Goal: Transaction & Acquisition: Purchase product/service

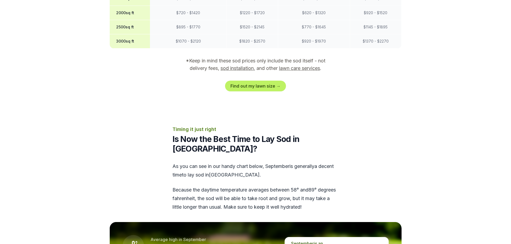
scroll to position [626, 0]
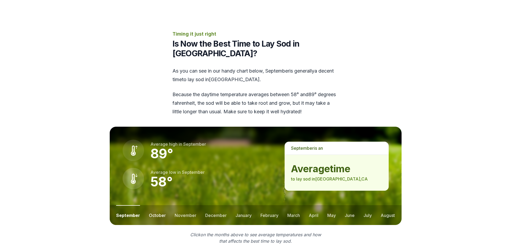
click at [150, 205] on button "october" at bounding box center [157, 215] width 17 height 20
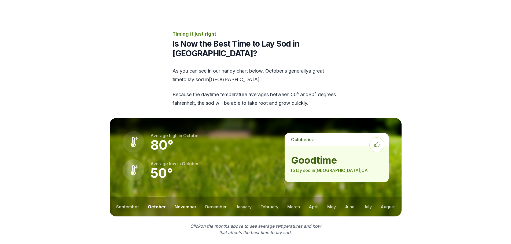
click at [186, 197] on button "november" at bounding box center [186, 207] width 22 height 20
click at [385, 197] on button "august" at bounding box center [388, 207] width 14 height 20
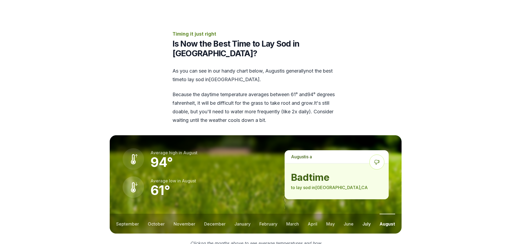
click at [366, 214] on button "july" at bounding box center [366, 224] width 8 height 20
click at [355, 214] on ul "september october november december january february march april may june july …" at bounding box center [256, 224] width 292 height 20
click at [128, 214] on button "september" at bounding box center [127, 224] width 23 height 20
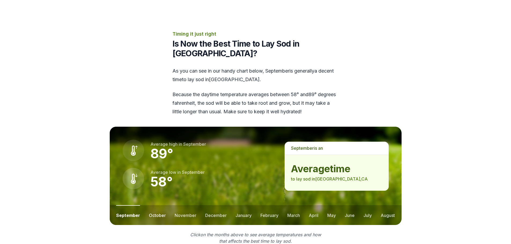
click at [159, 205] on button "october" at bounding box center [157, 215] width 17 height 20
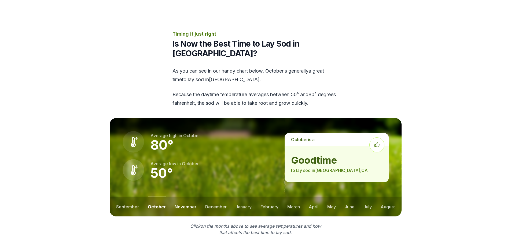
click at [178, 197] on button "november" at bounding box center [186, 207] width 22 height 20
click at [158, 197] on button "october" at bounding box center [156, 207] width 17 height 20
click at [248, 197] on button "january" at bounding box center [243, 207] width 16 height 20
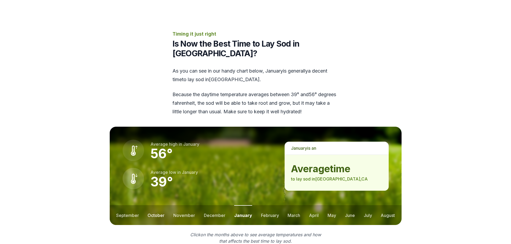
click at [164, 205] on ul "september october november december january february march april may june july …" at bounding box center [256, 215] width 292 height 20
click at [161, 205] on button "october" at bounding box center [156, 215] width 17 height 20
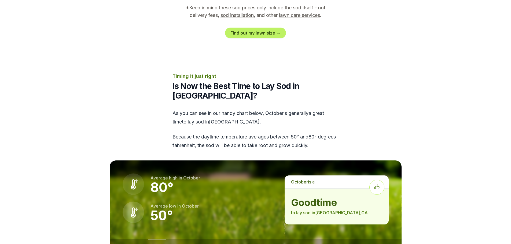
scroll to position [629, 0]
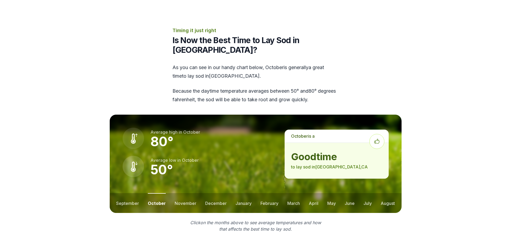
drag, startPoint x: 134, startPoint y: 185, endPoint x: 143, endPoint y: 184, distance: 9.4
click at [134, 193] on button "september" at bounding box center [127, 203] width 23 height 20
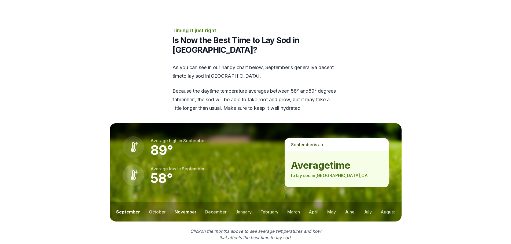
drag, startPoint x: 178, startPoint y: 189, endPoint x: 181, endPoint y: 189, distance: 3.0
click at [179, 202] on button "november" at bounding box center [186, 212] width 22 height 20
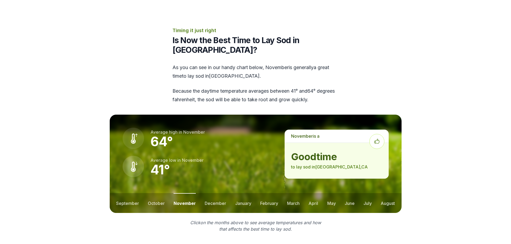
click at [202, 194] on ul "september october november december january february march april may june july …" at bounding box center [256, 203] width 292 height 20
click at [207, 193] on button "december" at bounding box center [215, 203] width 21 height 20
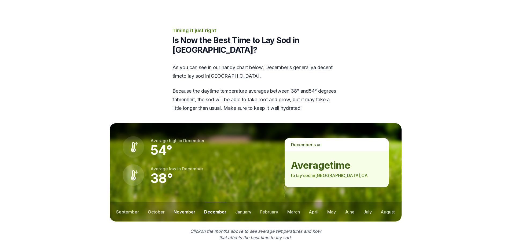
click at [179, 202] on button "november" at bounding box center [185, 212] width 22 height 20
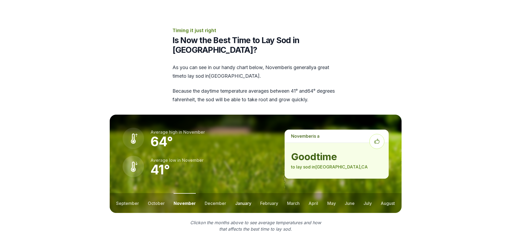
click at [239, 193] on button "january" at bounding box center [243, 203] width 16 height 20
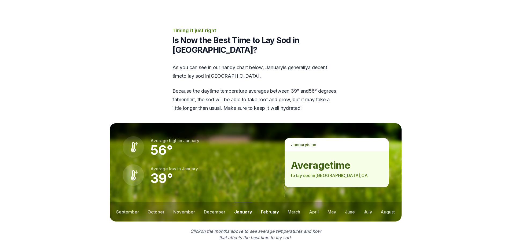
click at [266, 202] on button "february" at bounding box center [270, 212] width 18 height 20
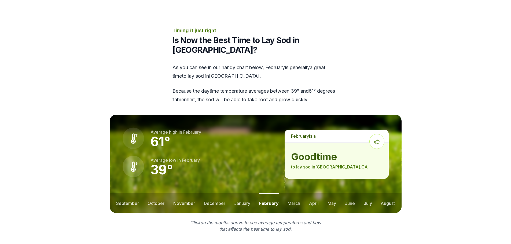
click at [283, 193] on ul "september october november december january february march april may june july …" at bounding box center [256, 203] width 292 height 20
click at [289, 193] on button "march" at bounding box center [293, 203] width 13 height 20
click at [303, 193] on ul "september october november december january february march april may june july …" at bounding box center [256, 203] width 292 height 20
click at [307, 193] on ul "september october november december january february march april may june july …" at bounding box center [256, 203] width 292 height 20
click at [312, 193] on button "april" at bounding box center [314, 203] width 10 height 20
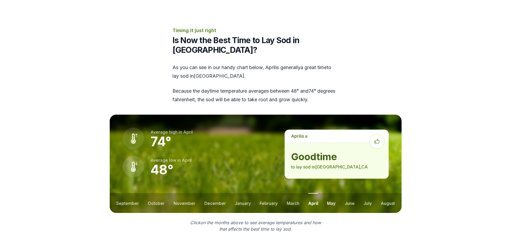
click at [331, 193] on button "may" at bounding box center [331, 203] width 9 height 20
click at [153, 193] on button "october" at bounding box center [156, 203] width 17 height 20
click at [379, 134] on icon at bounding box center [376, 141] width 15 height 15
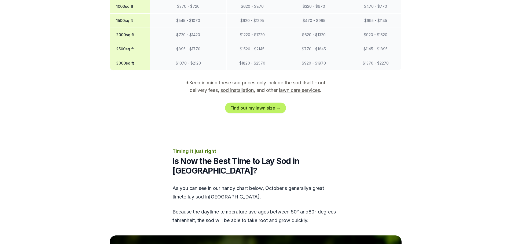
drag, startPoint x: 438, startPoint y: 166, endPoint x: 443, endPoint y: 119, distance: 47.4
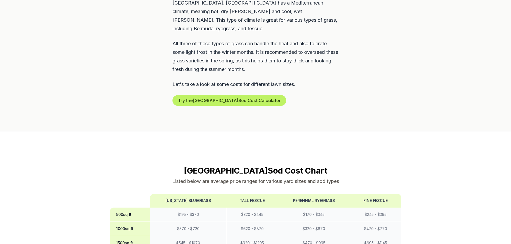
drag, startPoint x: 429, startPoint y: 130, endPoint x: 433, endPoint y: 85, distance: 44.7
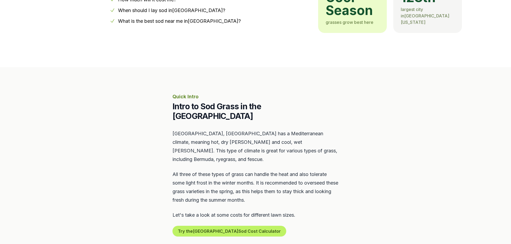
scroll to position [56, 0]
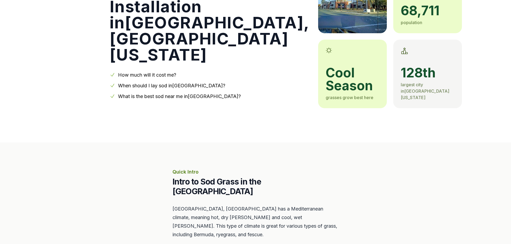
drag, startPoint x: 405, startPoint y: 113, endPoint x: 404, endPoint y: 65, distance: 48.5
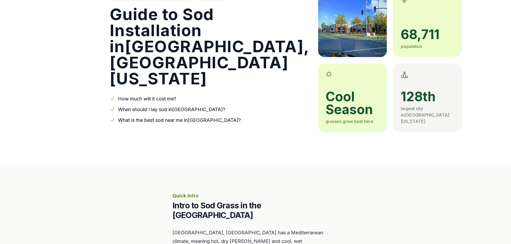
scroll to position [0, 0]
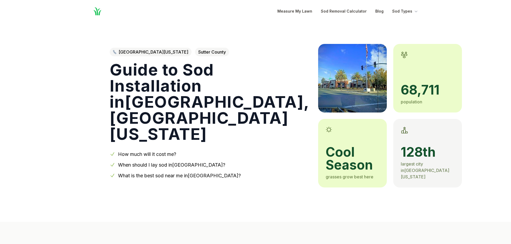
drag, startPoint x: 406, startPoint y: 231, endPoint x: 402, endPoint y: 126, distance: 105.5
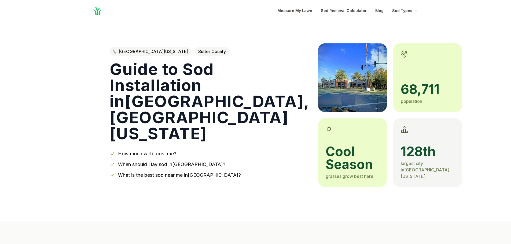
scroll to position [2, 0]
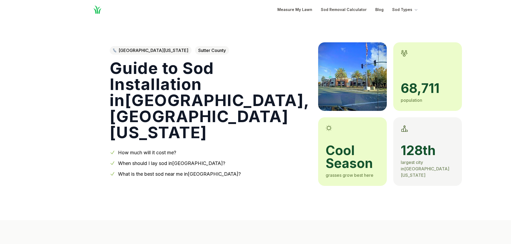
drag, startPoint x: 411, startPoint y: 149, endPoint x: 413, endPoint y: 154, distance: 5.9
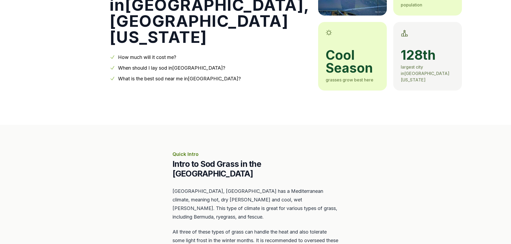
scroll to position [0, 0]
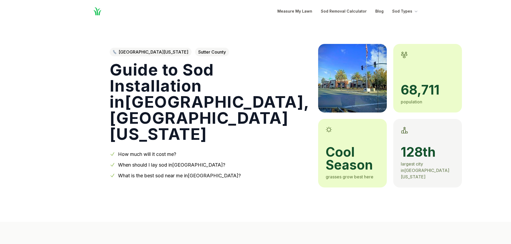
click at [144, 51] on link "[GEOGRAPHIC_DATA][US_STATE]" at bounding box center [151, 52] width 82 height 9
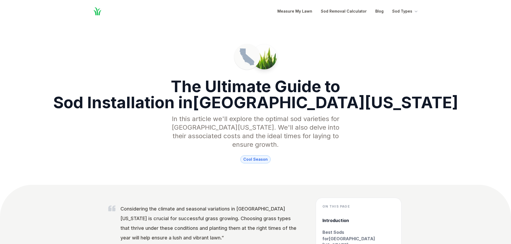
click at [260, 156] on span "cool season" at bounding box center [255, 160] width 30 height 8
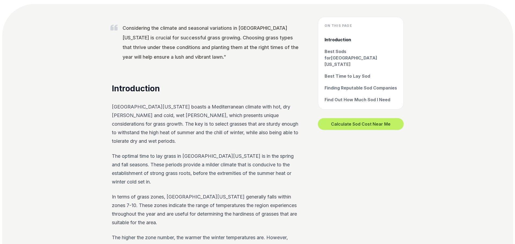
scroll to position [209, 0]
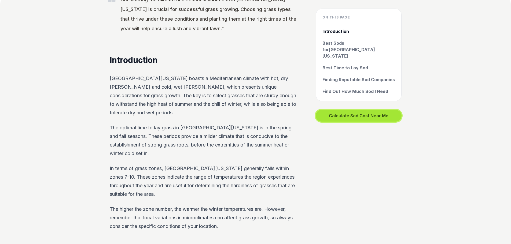
click at [356, 110] on button "Calculate Sod Cost Near Me" at bounding box center [359, 116] width 86 height 12
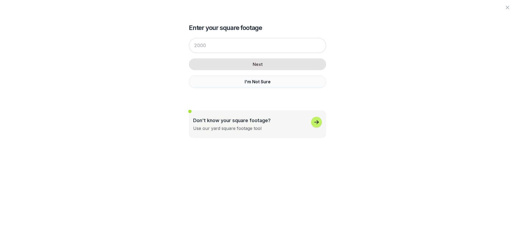
click at [277, 83] on button "I'm Not Sure" at bounding box center [257, 82] width 137 height 12
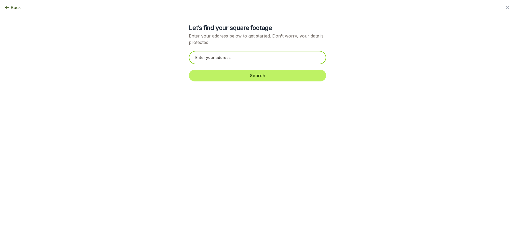
click at [277, 61] on input "text" at bounding box center [257, 57] width 137 height 13
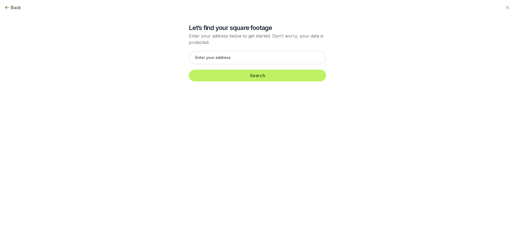
click at [17, 7] on span "Back" at bounding box center [16, 7] width 10 height 6
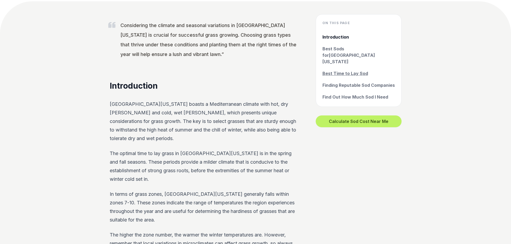
scroll to position [183, 0]
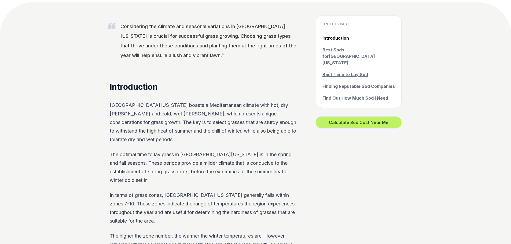
click at [356, 71] on link "Best Time to Lay Sod" at bounding box center [358, 74] width 72 height 6
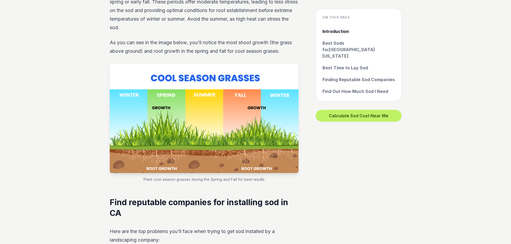
scroll to position [1885, 0]
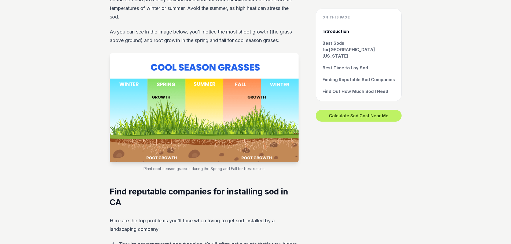
drag, startPoint x: 509, startPoint y: 156, endPoint x: 510, endPoint y: 161, distance: 4.9
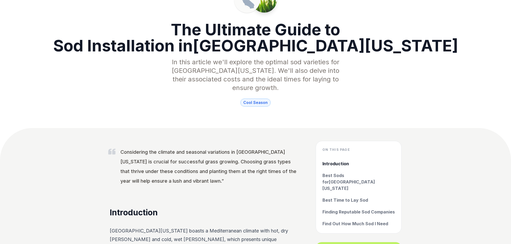
scroll to position [0, 0]
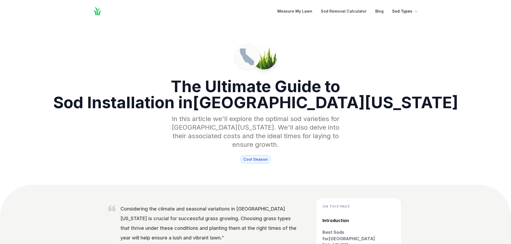
click at [401, 11] on button "Sod Types" at bounding box center [405, 11] width 27 height 6
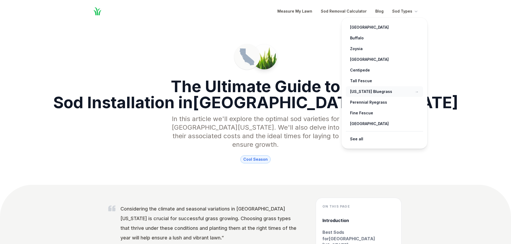
click at [364, 93] on link "Kentucky Bluegrass →" at bounding box center [384, 91] width 77 height 11
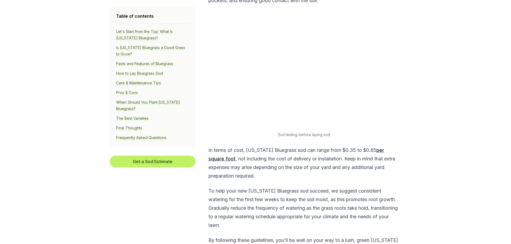
scroll to position [1661, 0]
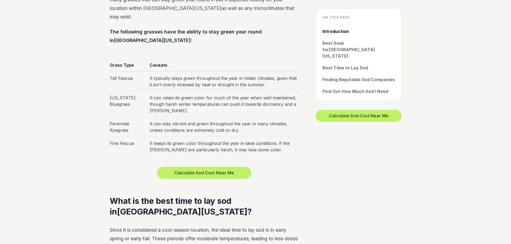
scroll to position [183, 0]
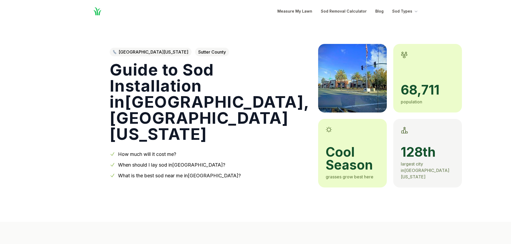
click at [98, 14] on icon "Global" at bounding box center [97, 11] width 8 height 8
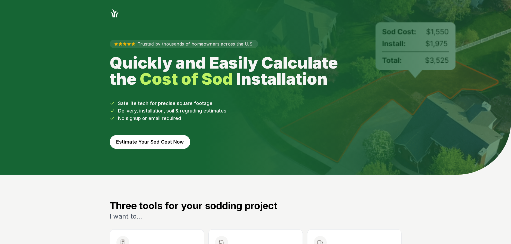
click at [158, 146] on button "Estimate Your Sod Cost Now" at bounding box center [150, 142] width 80 height 14
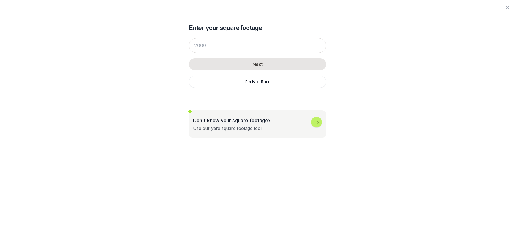
click at [230, 128] on div "Use our yard square footage tool" at bounding box center [227, 128] width 68 height 6
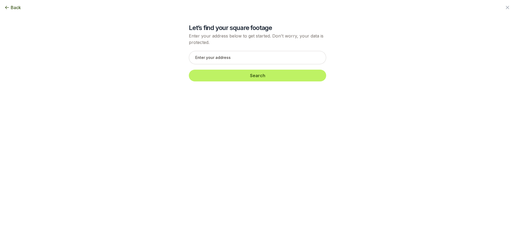
click at [15, 7] on span "Back" at bounding box center [16, 7] width 10 height 6
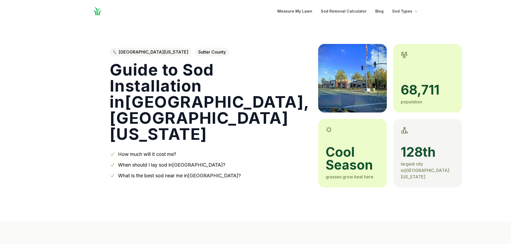
click at [138, 52] on link "[GEOGRAPHIC_DATA][US_STATE]" at bounding box center [151, 52] width 82 height 9
click at [195, 54] on span "Sutter County" at bounding box center [212, 52] width 34 height 9
click at [195, 49] on span "Sutter County" at bounding box center [212, 52] width 34 height 9
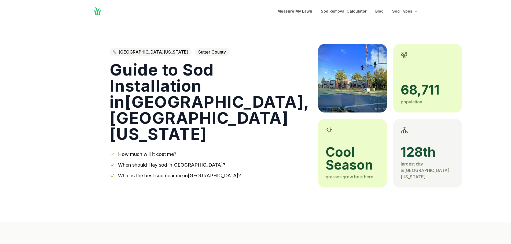
click at [393, 127] on div "128th largest city in [GEOGRAPHIC_DATA][US_STATE]" at bounding box center [427, 153] width 69 height 69
click at [393, 140] on div "128th largest city in [GEOGRAPHIC_DATA][US_STATE]" at bounding box center [427, 153] width 69 height 69
click at [318, 47] on img at bounding box center [352, 78] width 69 height 69
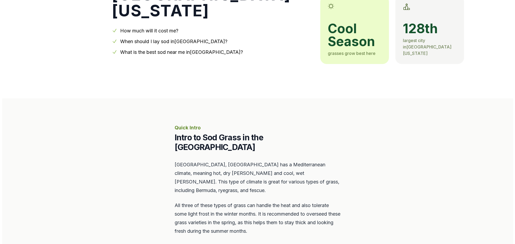
scroll to position [198, 0]
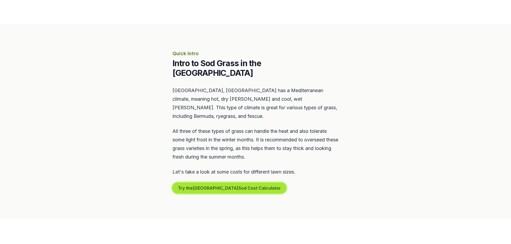
click at [223, 183] on button "Try the Yuba City Sod Cost Calculator" at bounding box center [229, 188] width 114 height 11
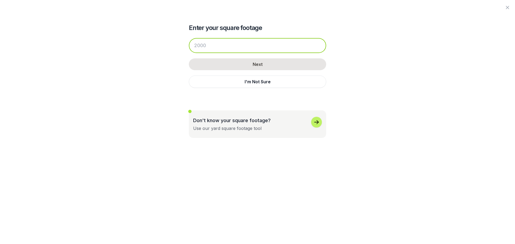
click at [211, 50] on input "number" at bounding box center [257, 45] width 137 height 15
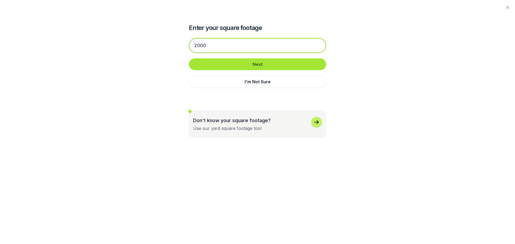
type input "2000"
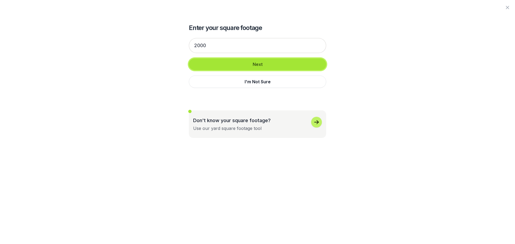
click at [213, 64] on button "Next" at bounding box center [257, 64] width 137 height 12
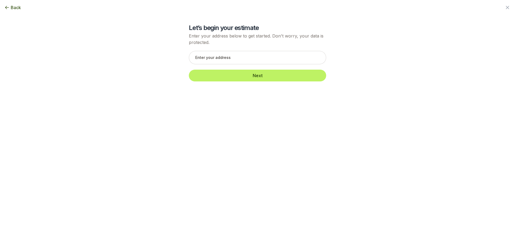
click at [13, 5] on span "Back" at bounding box center [16, 7] width 10 height 6
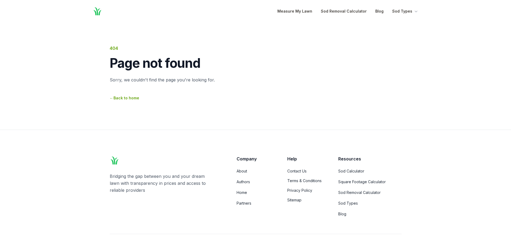
click at [119, 95] on div "← Back to home" at bounding box center [256, 98] width 292 height 8
click at [121, 99] on link "← Back to home" at bounding box center [125, 98] width 30 height 5
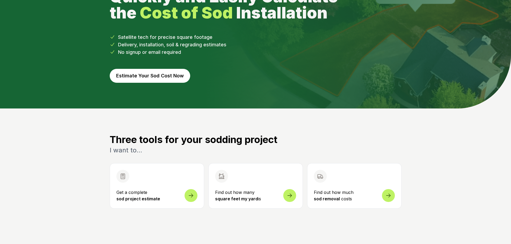
drag, startPoint x: 155, startPoint y: 152, endPoint x: 153, endPoint y: 176, distance: 24.5
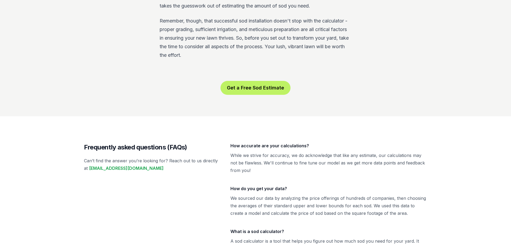
scroll to position [1020, 0]
